Goal: Information Seeking & Learning: Learn about a topic

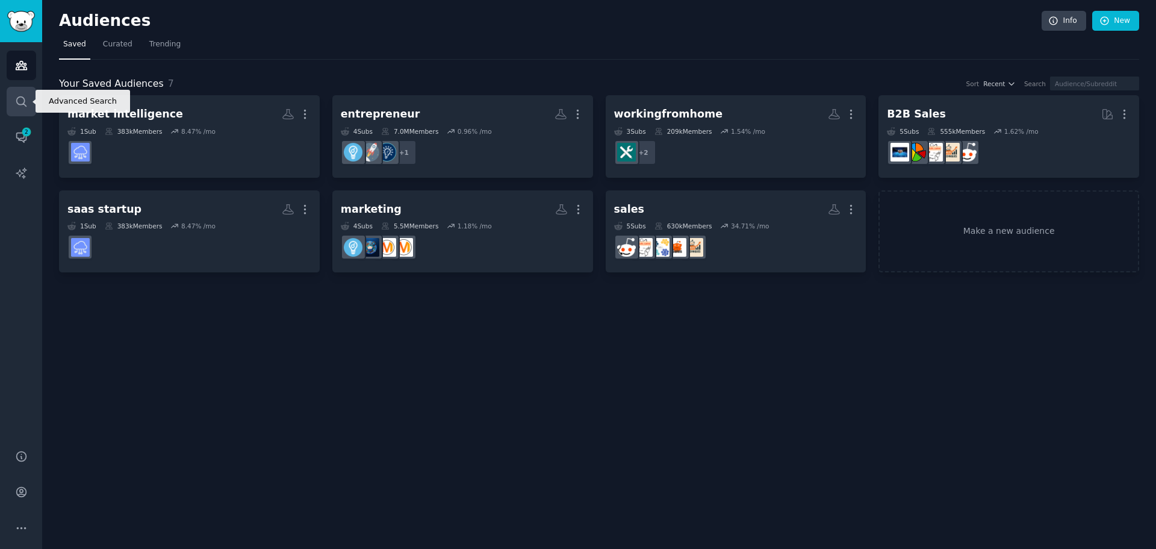
click at [15, 107] on icon "Sidebar" at bounding box center [21, 101] width 13 height 13
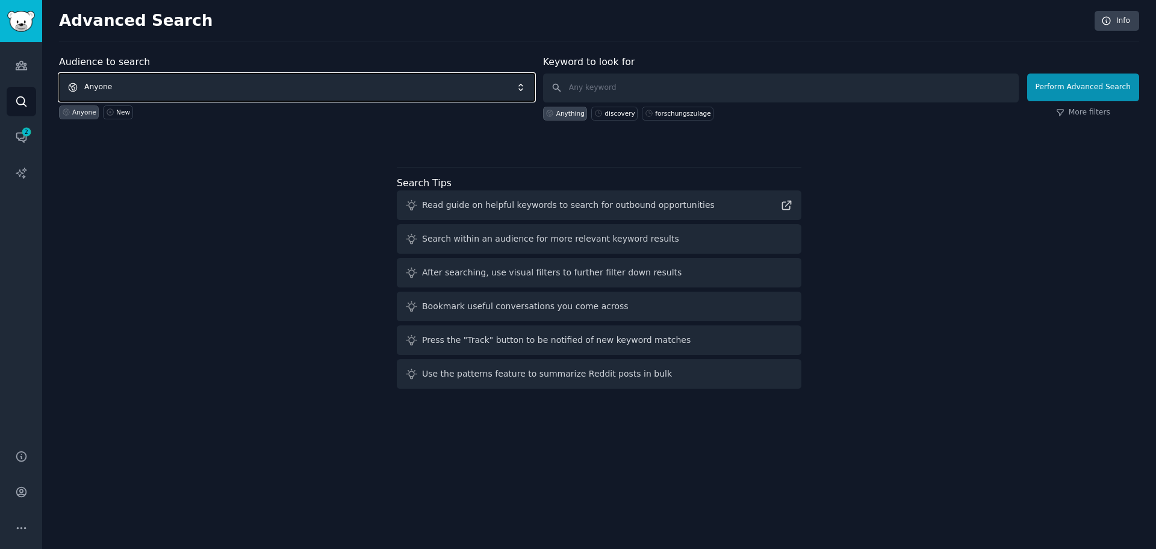
click at [328, 88] on span "Anyone" at bounding box center [297, 87] width 476 height 28
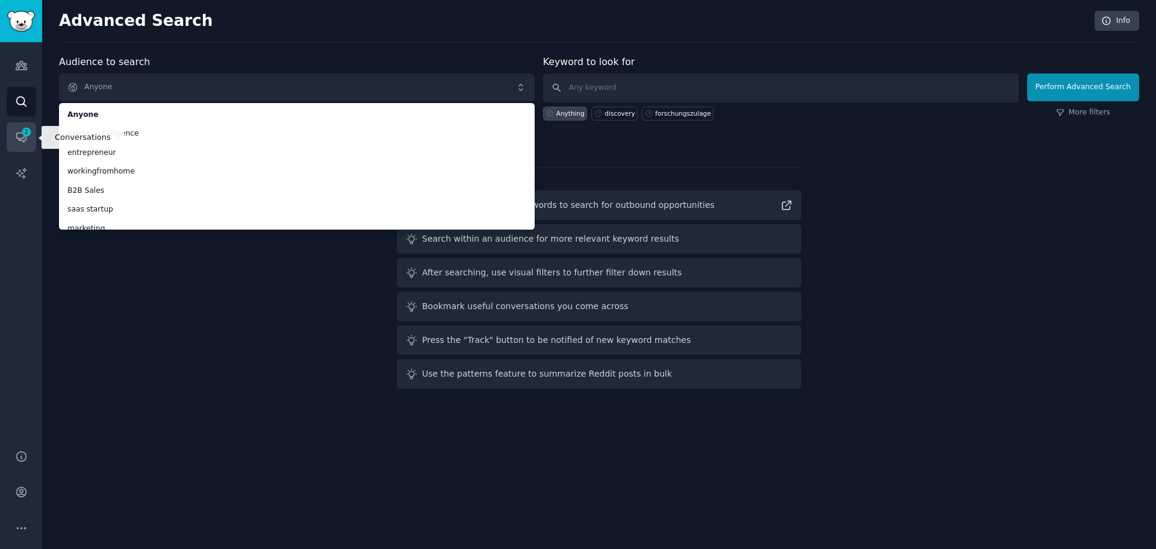
click at [19, 133] on icon "Sidebar" at bounding box center [21, 138] width 10 height 10
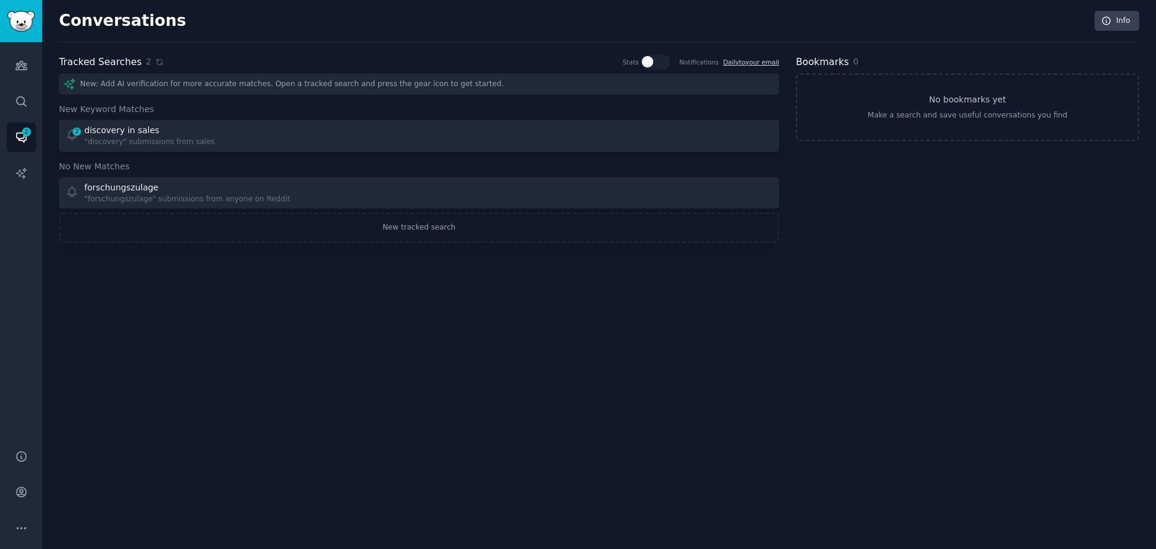
click at [285, 87] on div "New: Add AI verification for more accurate matches. Open a tracked search and p…" at bounding box center [419, 83] width 720 height 21
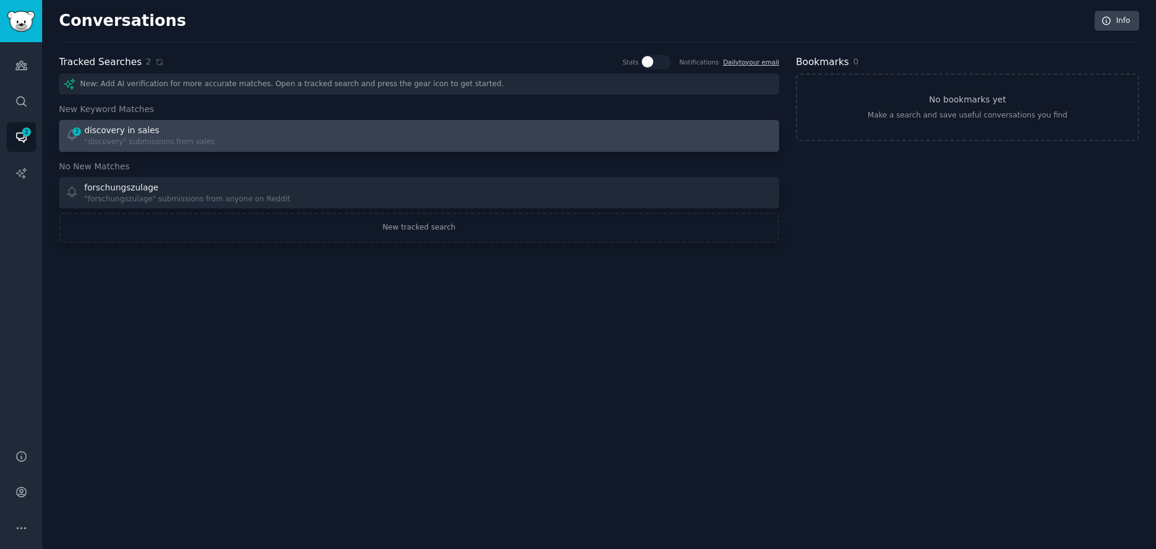
click at [137, 135] on div "discovery in sales" at bounding box center [121, 130] width 75 height 13
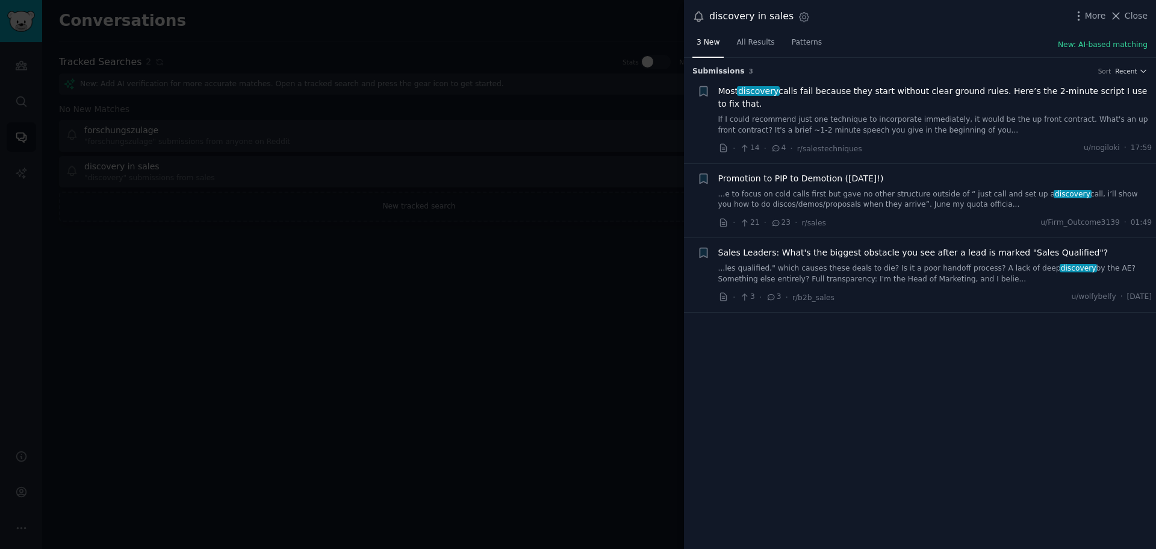
click at [912, 93] on span "Most discovery calls fail because they start without clear ground rules. Here’s…" at bounding box center [935, 97] width 434 height 25
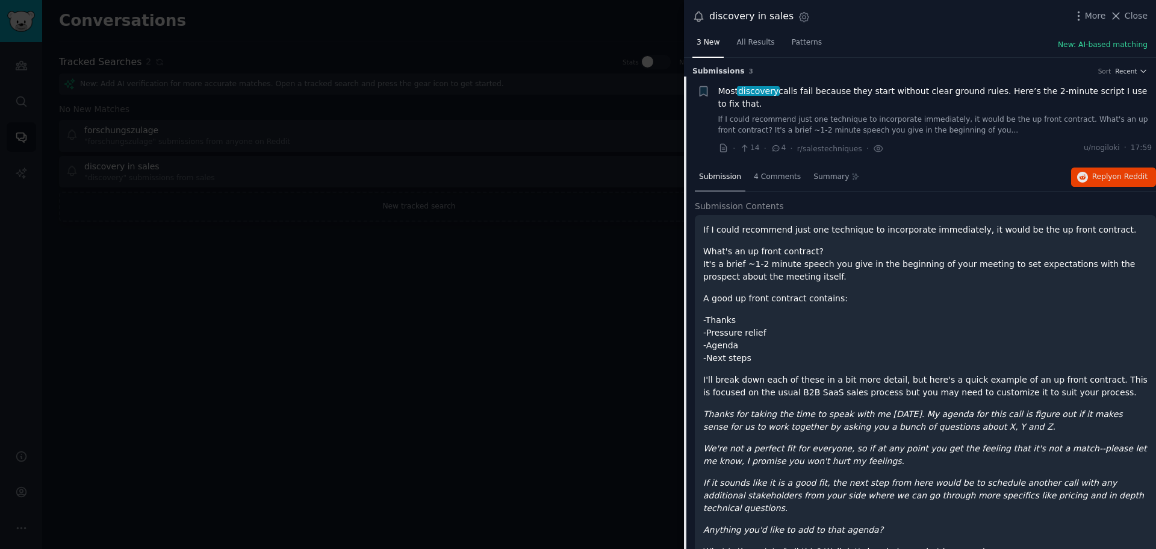
scroll to position [19, 0]
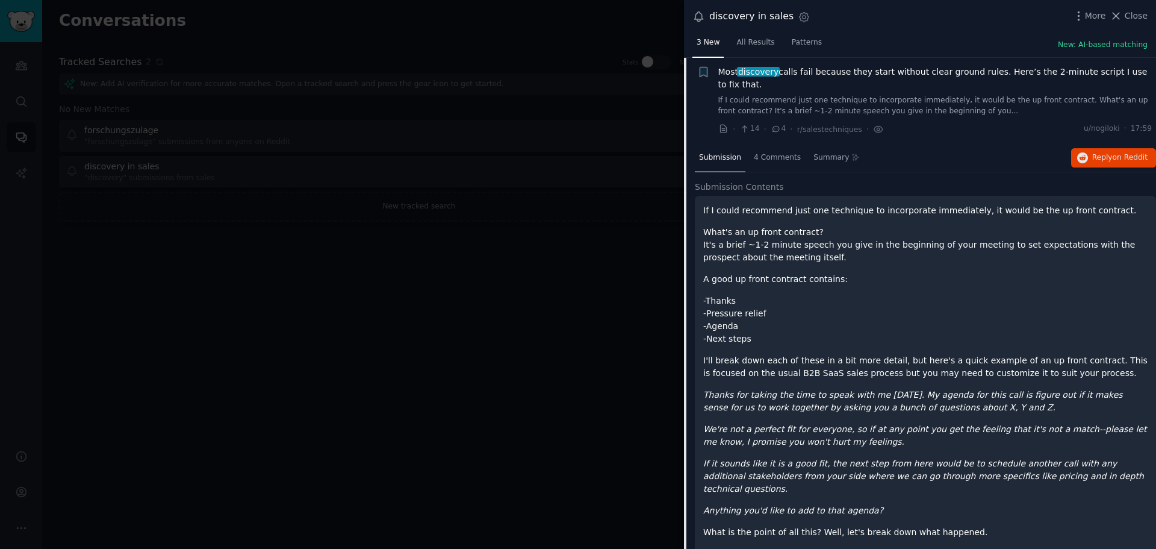
click at [903, 79] on span "Most discovery calls fail because they start without clear ground rules. Here’s…" at bounding box center [935, 78] width 434 height 25
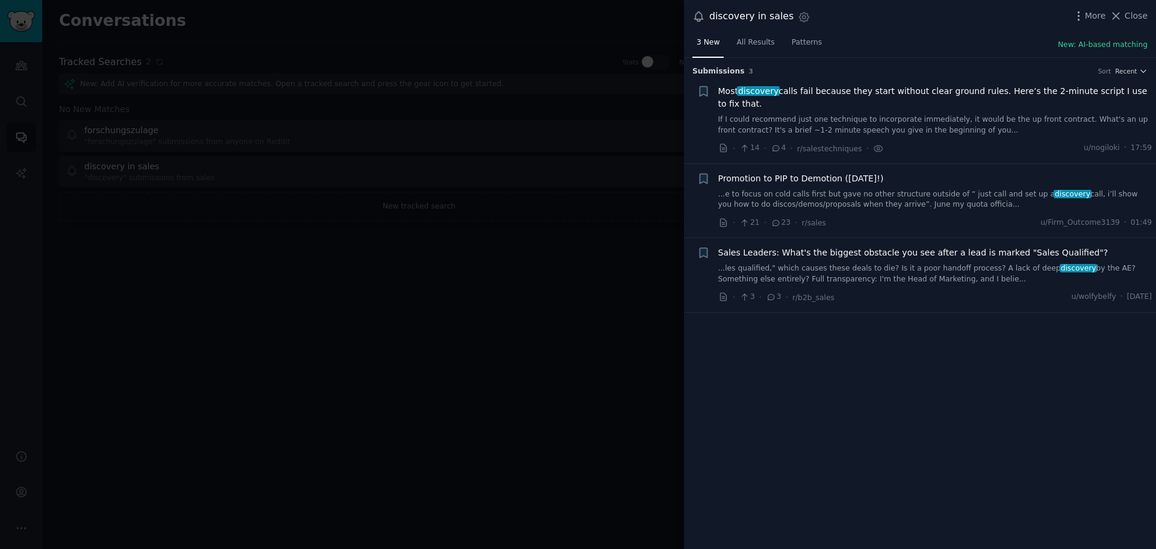
click at [904, 79] on li "+ Most discovery calls fail because they start without clear ground rules. Here…" at bounding box center [920, 119] width 472 height 87
click at [904, 89] on span "Most discovery calls fail because they start without clear ground rules. Here’s…" at bounding box center [935, 97] width 434 height 25
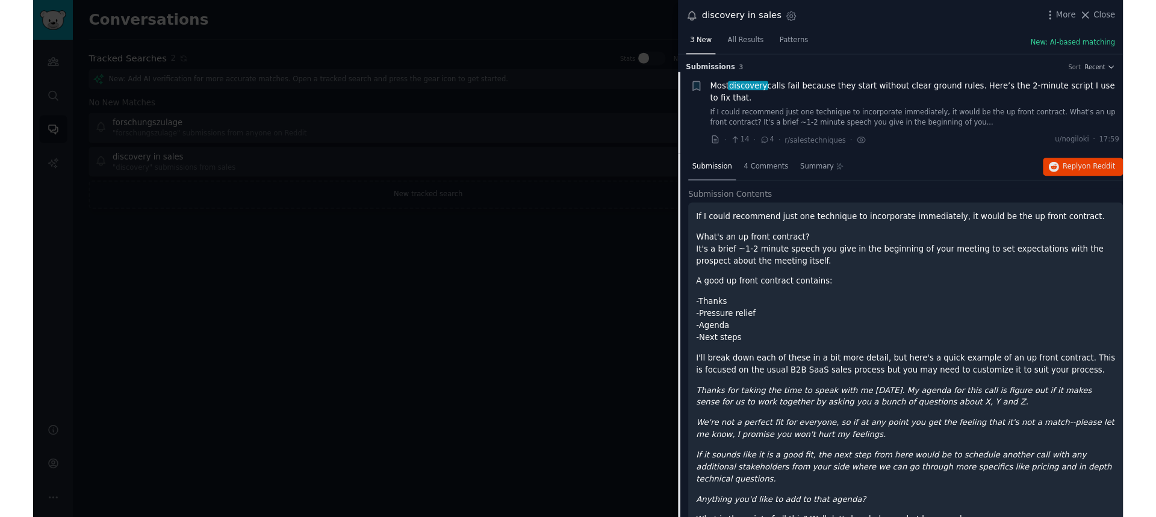
scroll to position [19, 0]
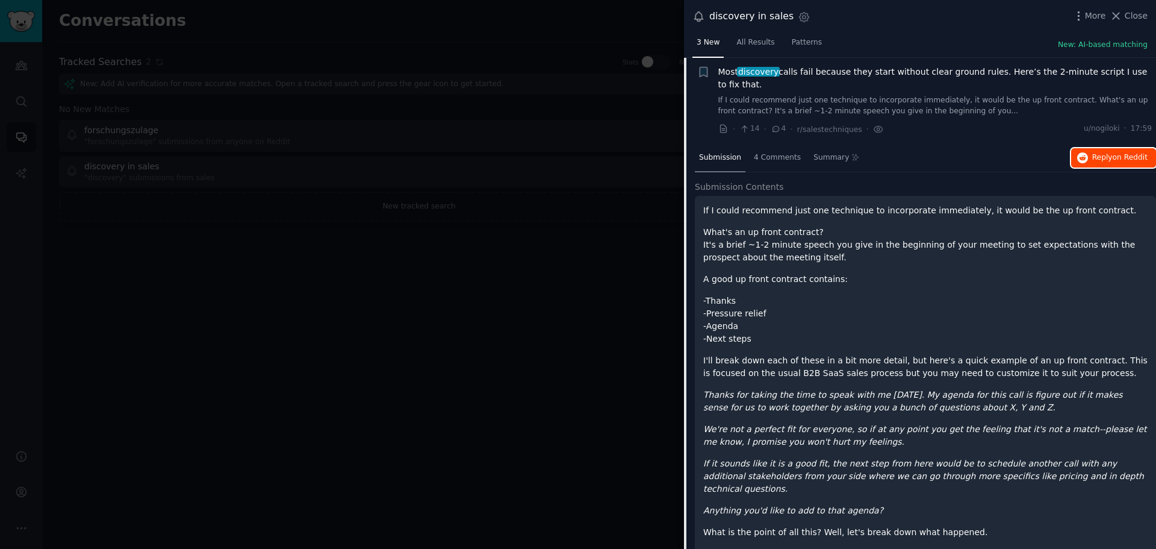
click at [1110, 158] on span "Reply on Reddit" at bounding box center [1119, 157] width 55 height 11
click at [1140, 17] on span "Close" at bounding box center [1136, 16] width 23 height 13
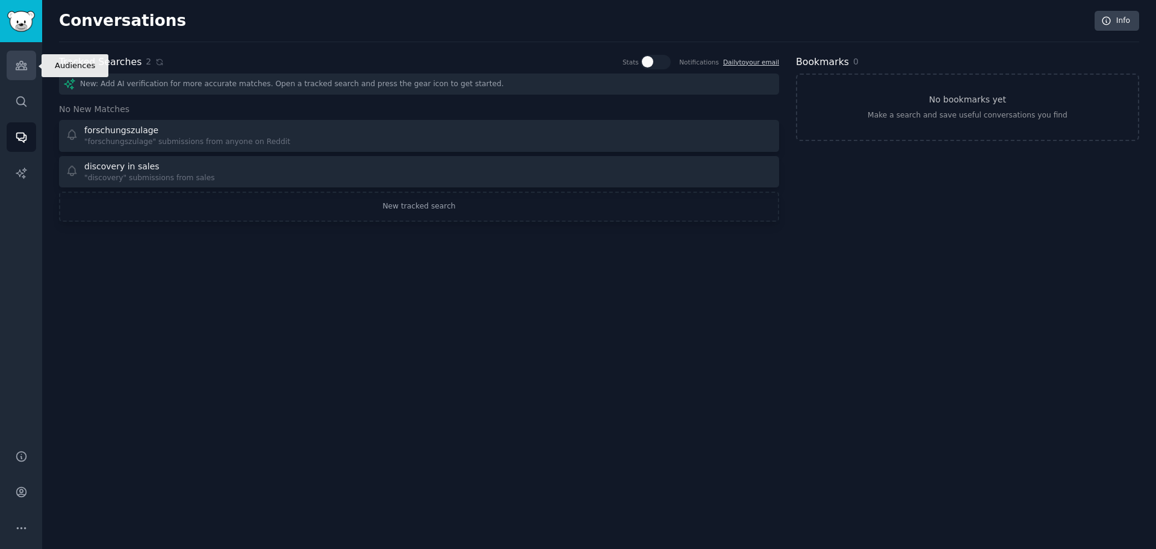
click at [24, 62] on icon "Sidebar" at bounding box center [21, 65] width 13 height 13
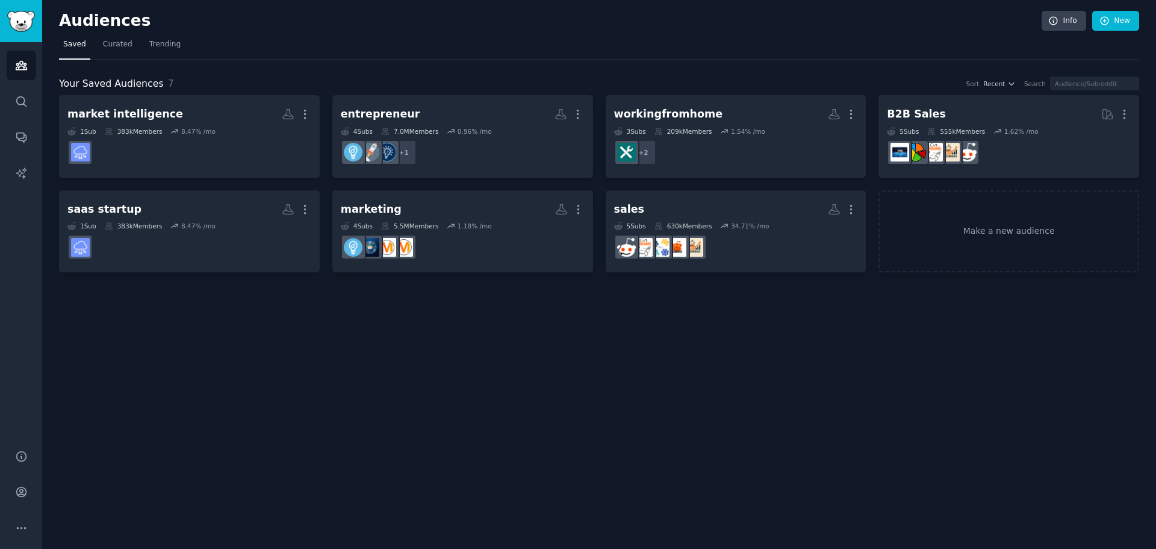
click at [317, 78] on div "Your Saved Audiences 7 Sort Recent Search" at bounding box center [599, 83] width 1080 height 15
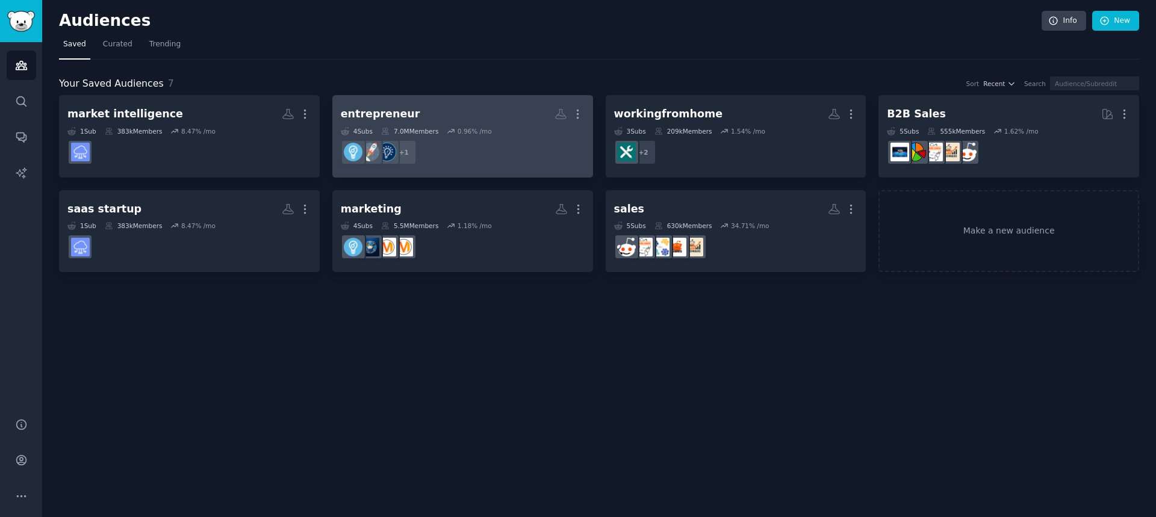
click at [431, 126] on div "entrepreneur More 4 Sub s 7.0M Members 0.96 % /mo r/Entrepreneurs + 1" at bounding box center [463, 137] width 244 height 66
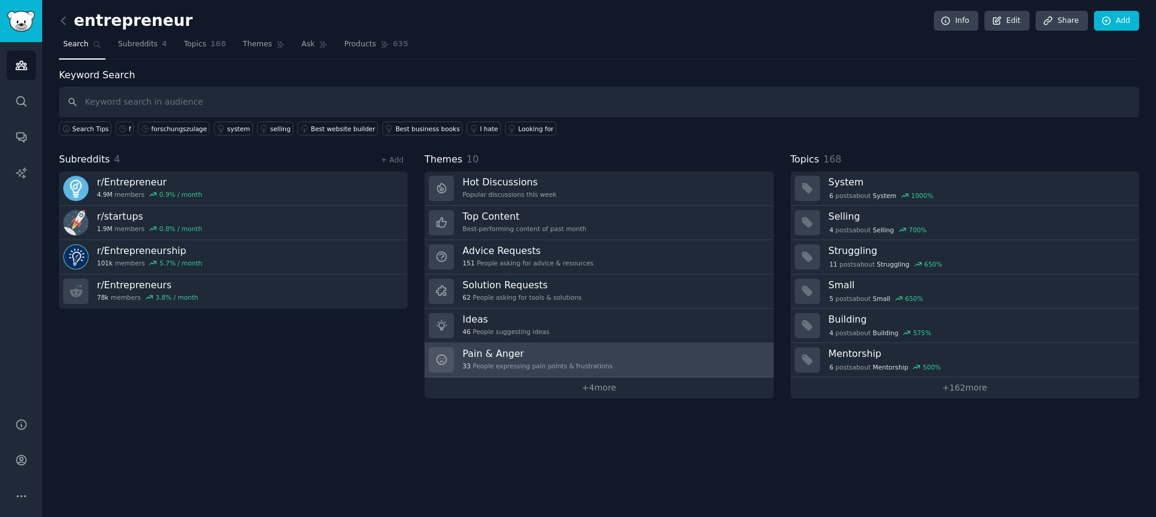
click at [538, 352] on h3 "Pain & Anger" at bounding box center [537, 353] width 150 height 13
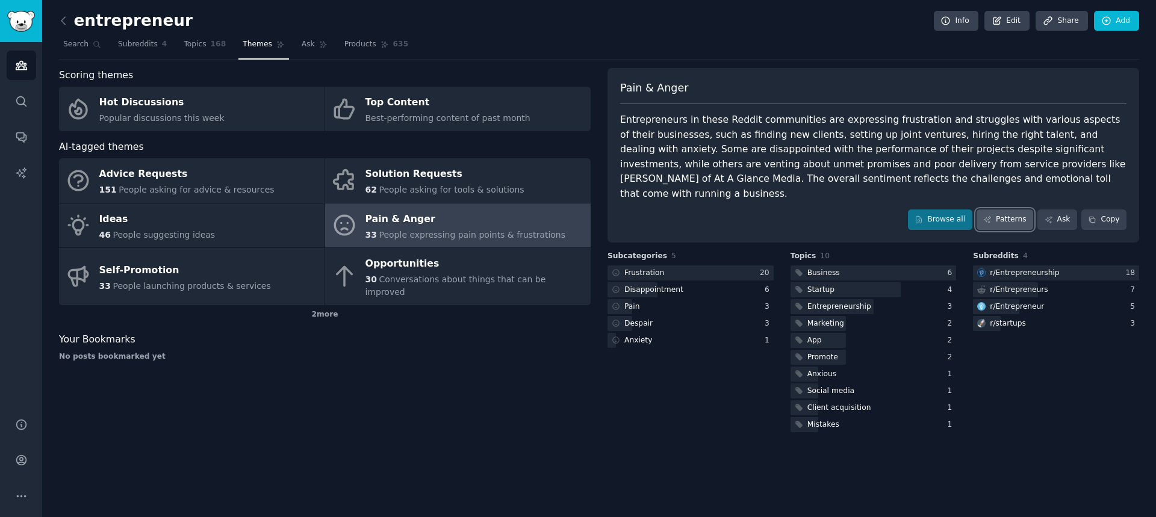
click at [1009, 210] on link "Patterns" at bounding box center [1005, 220] width 57 height 20
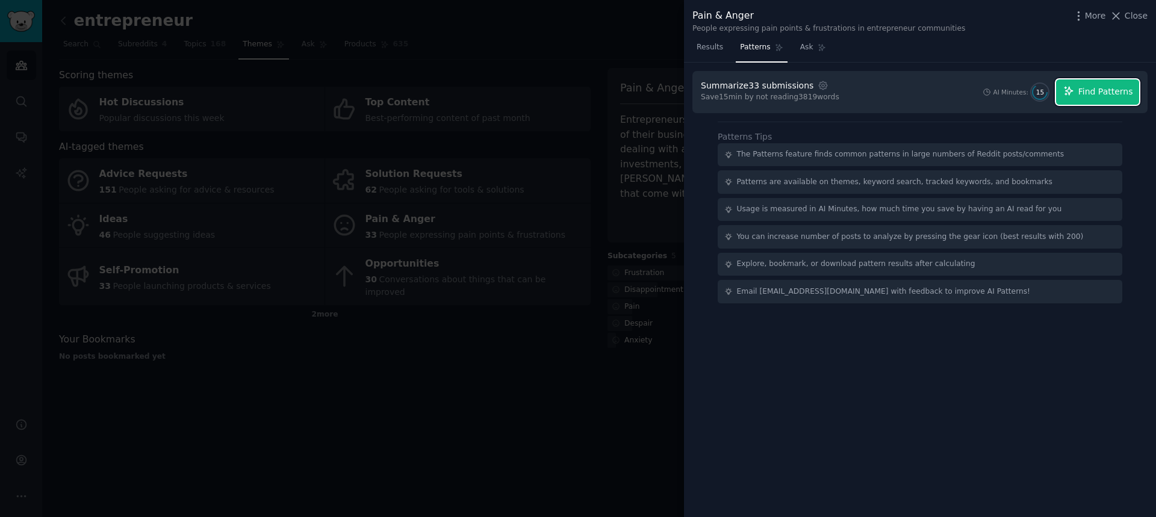
click at [1092, 94] on span "Find Patterns" at bounding box center [1105, 92] width 55 height 13
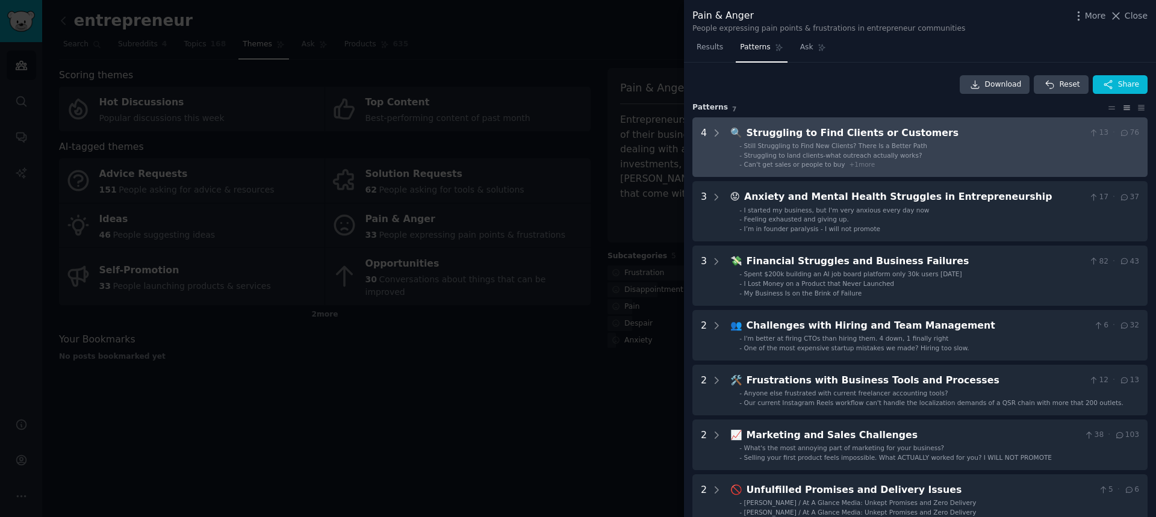
click at [879, 157] on span "Struggling to land clients-what outreach actually works?" at bounding box center [833, 155] width 178 height 7
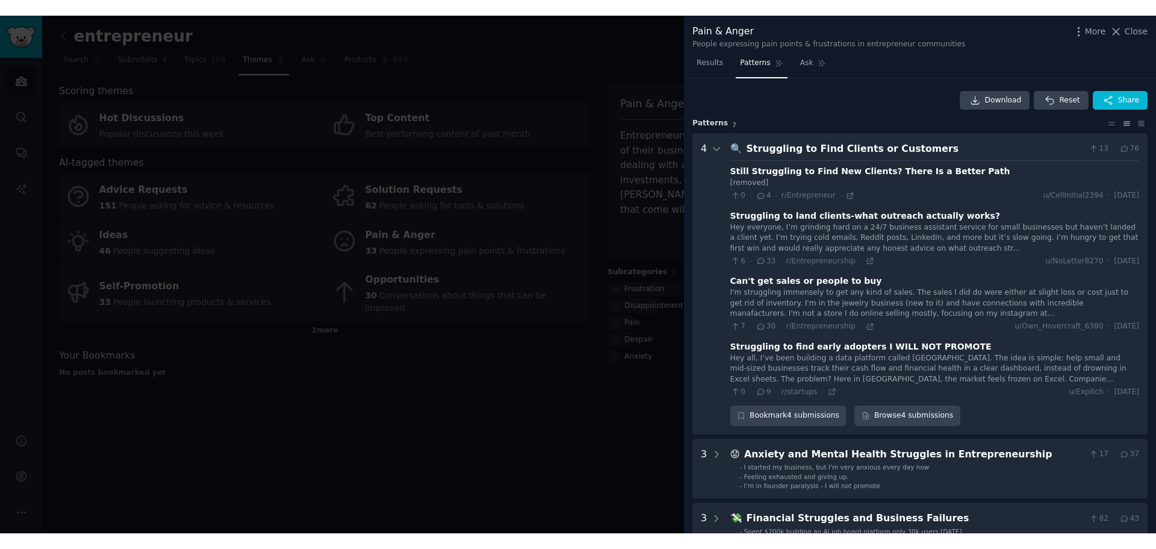
scroll to position [55, 0]
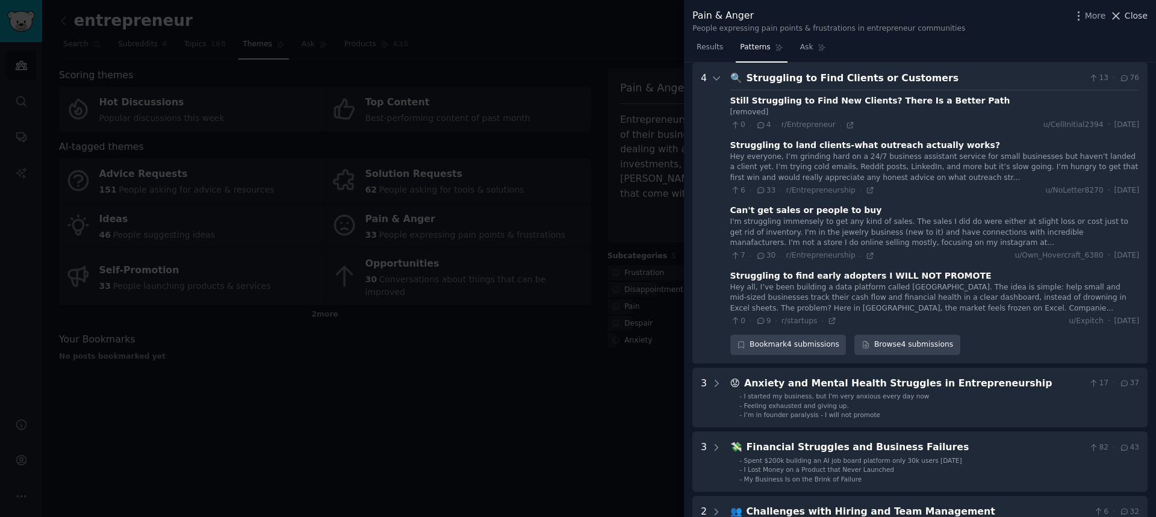
click at [1139, 17] on span "Close" at bounding box center [1136, 16] width 23 height 13
